Goal: Task Accomplishment & Management: Manage account settings

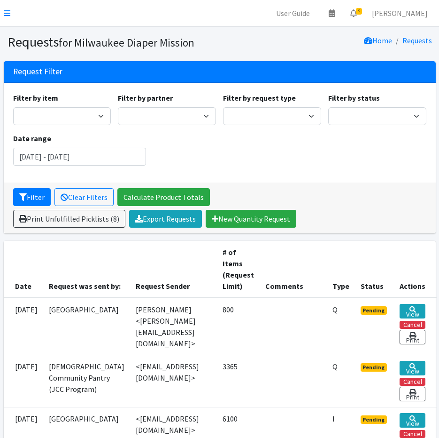
click at [0, 10] on nav "User Guide 0 Pick-ups remaining this week View Calendar 8 8 Requests 0 Partner …" at bounding box center [219, 13] width 439 height 27
click at [6, 12] on icon at bounding box center [7, 13] width 7 height 8
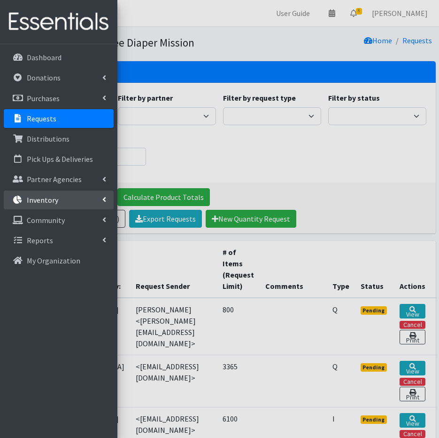
click at [46, 202] on p "Inventory" at bounding box center [42, 199] width 31 height 9
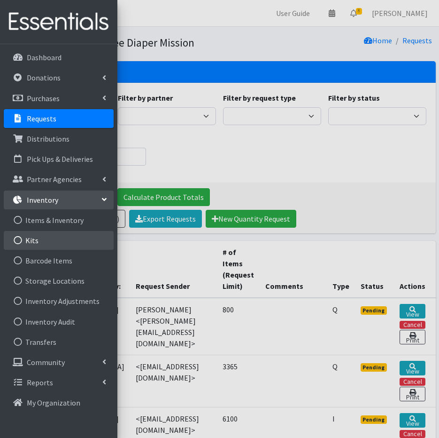
click at [49, 246] on link "Kits" at bounding box center [59, 240] width 110 height 19
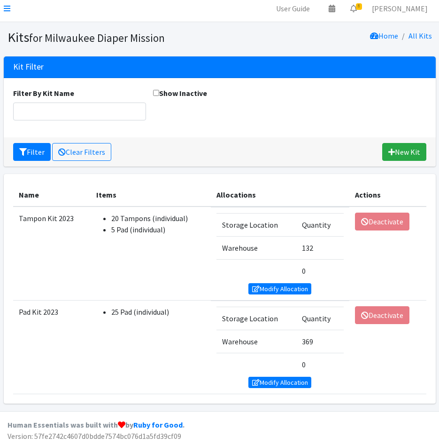
scroll to position [6, 0]
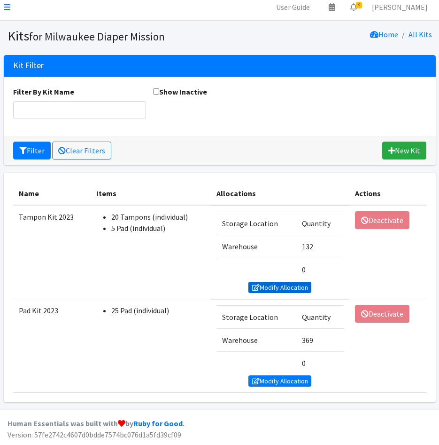
click at [264, 285] on link "Modify Allocation" at bounding box center [280, 287] width 63 height 11
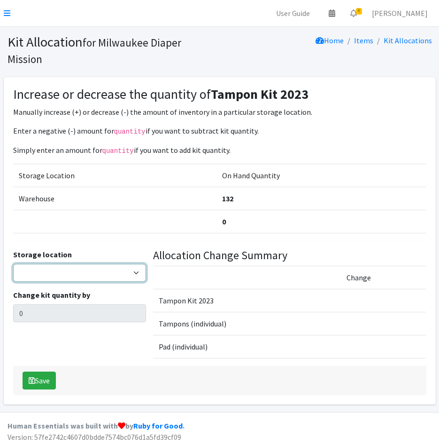
click at [36, 274] on select "Warehouse" at bounding box center [79, 273] width 133 height 18
select select "126"
click at [13, 264] on select "Warehouse" at bounding box center [79, 273] width 133 height 18
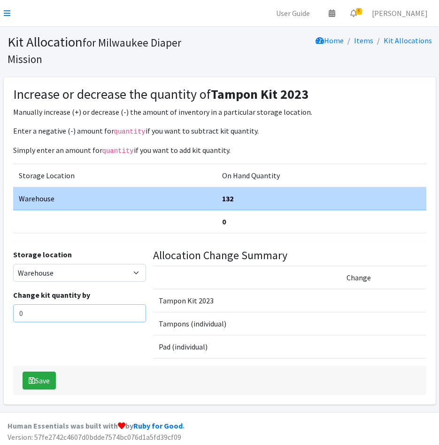
drag, startPoint x: 30, startPoint y: 313, endPoint x: 9, endPoint y: 302, distance: 23.1
click at [0, 308] on html "User Guide 0 Pick-ups remaining this week View Calendar 8 8 Requests 0 Partner …" at bounding box center [219, 223] width 439 height 447
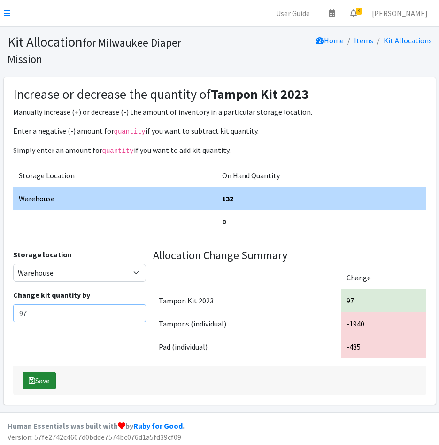
type input "97"
click at [46, 378] on button "Save" at bounding box center [39, 380] width 33 height 18
